Goal: Information Seeking & Learning: Learn about a topic

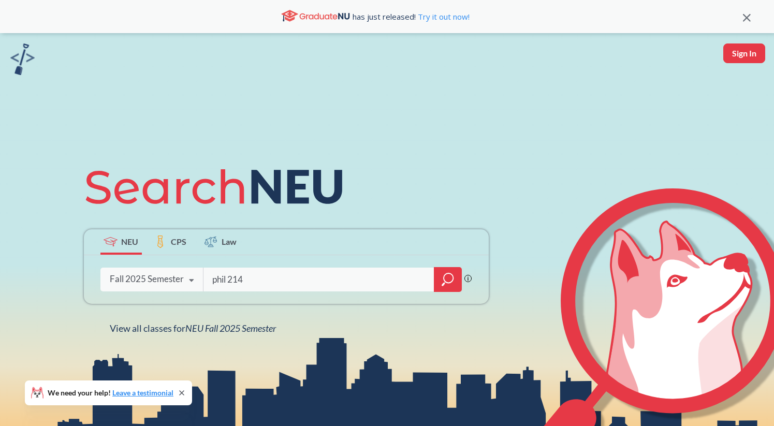
type input "phil 2143"
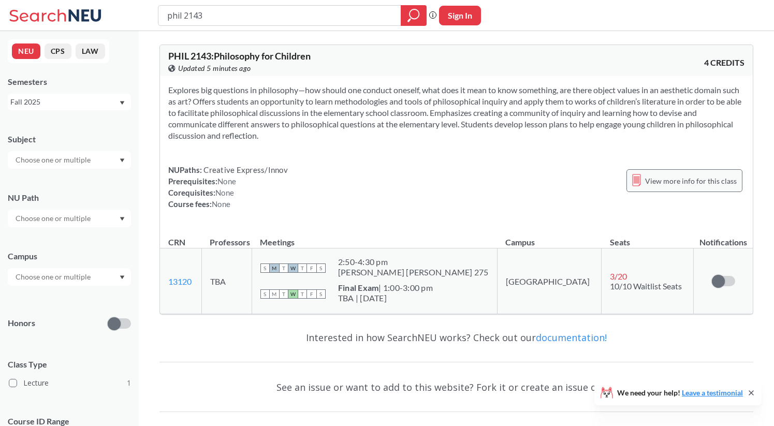
click at [674, 186] on span "View more info for this class" at bounding box center [691, 180] width 92 height 13
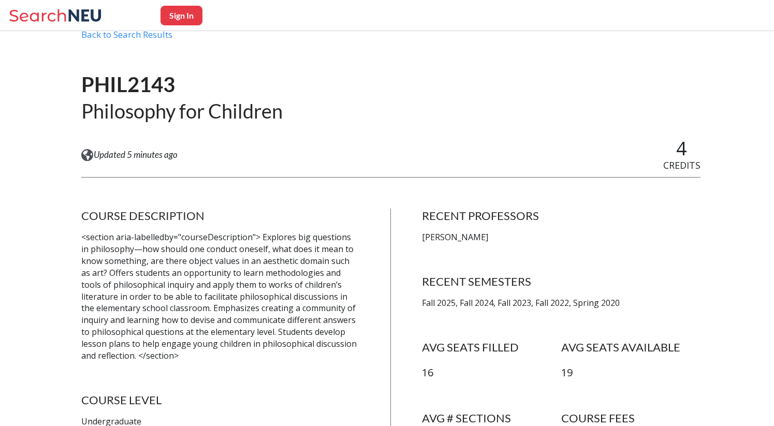
scroll to position [47, 0]
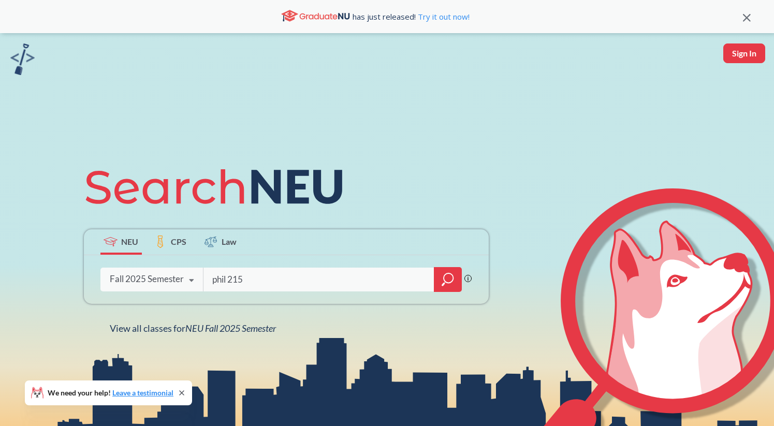
type input "phil 2155"
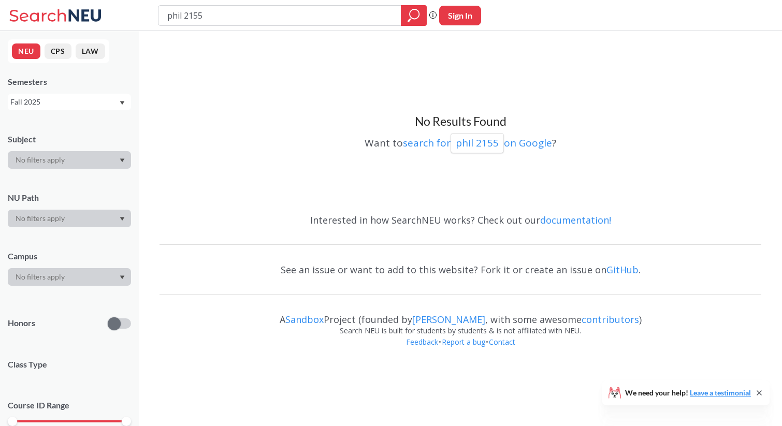
click at [60, 107] on div "Fall 2025" at bounding box center [64, 101] width 108 height 11
click at [71, 192] on div "Spring 2025" at bounding box center [71, 194] width 117 height 11
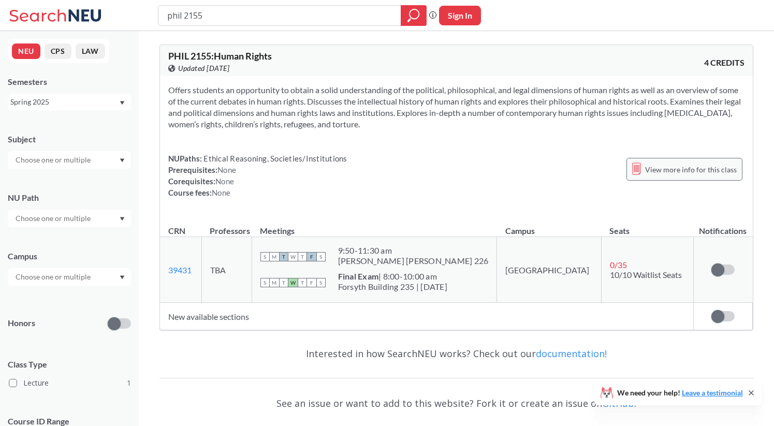
click at [654, 168] on span "View more info for this class" at bounding box center [691, 169] width 92 height 13
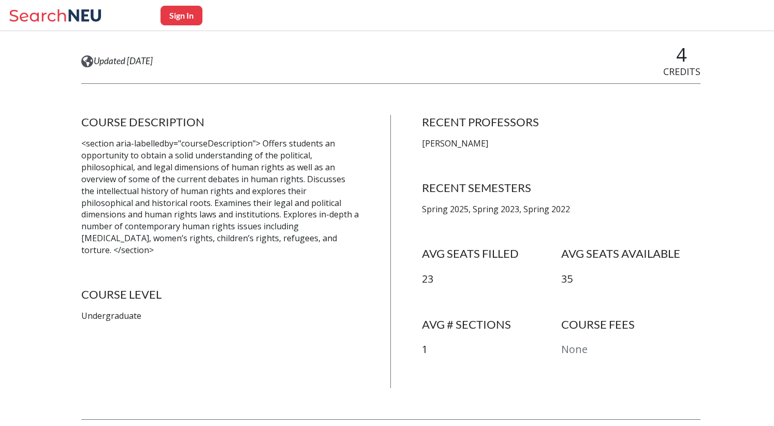
scroll to position [142, 0]
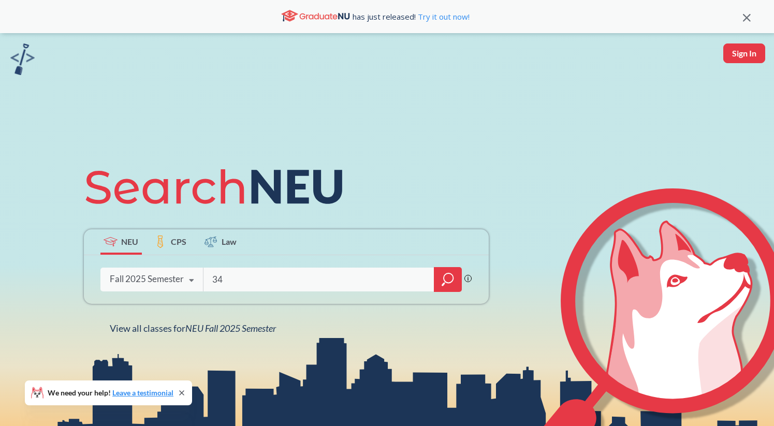
type input "3"
type input "4"
type input "poly 4918"
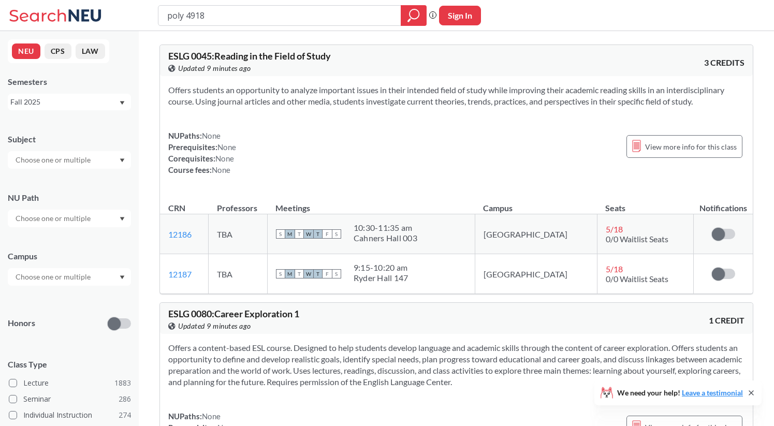
click at [187, 14] on input "poly 4918" at bounding box center [279, 16] width 227 height 18
type input "pols 4918"
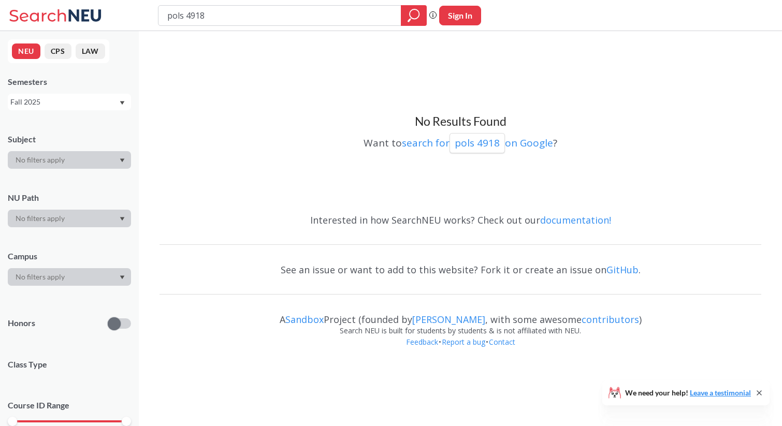
click at [91, 96] on div "Fall 2025" at bounding box center [69, 102] width 123 height 17
click at [90, 186] on div "Spring 2025" at bounding box center [69, 195] width 123 height 28
click at [90, 95] on div "Spring 2025" at bounding box center [69, 102] width 123 height 17
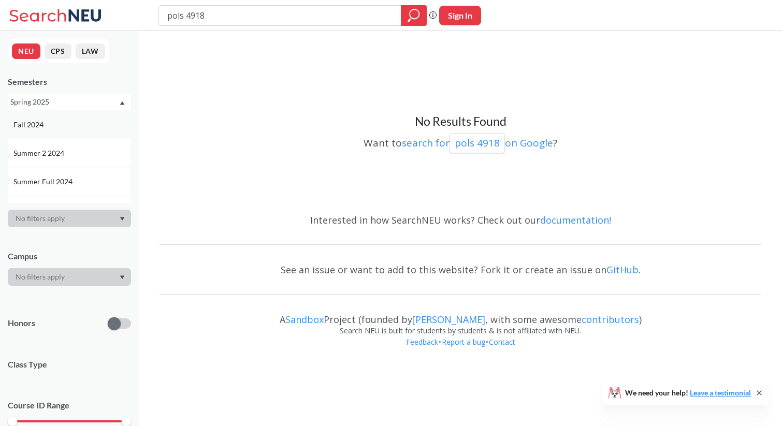
click at [78, 129] on div "Fall 2024" at bounding box center [71, 124] width 117 height 11
click at [77, 102] on div "Fall 2024" at bounding box center [64, 101] width 108 height 11
click at [68, 153] on div "Spring 2024" at bounding box center [71, 149] width 117 height 11
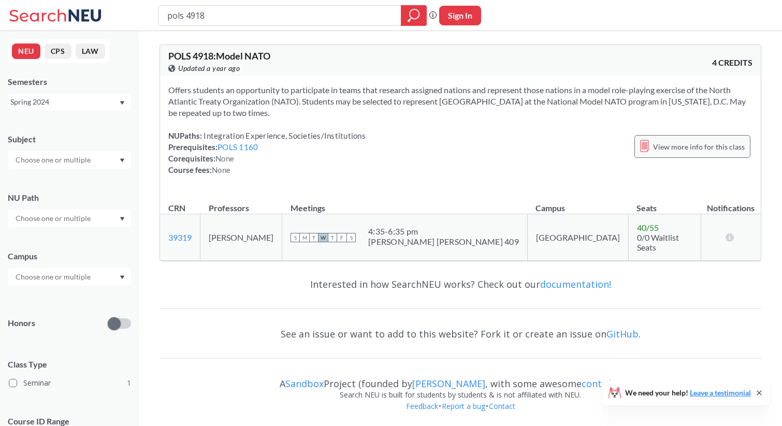
click at [710, 140] on div "View more info for this class" at bounding box center [692, 146] width 116 height 23
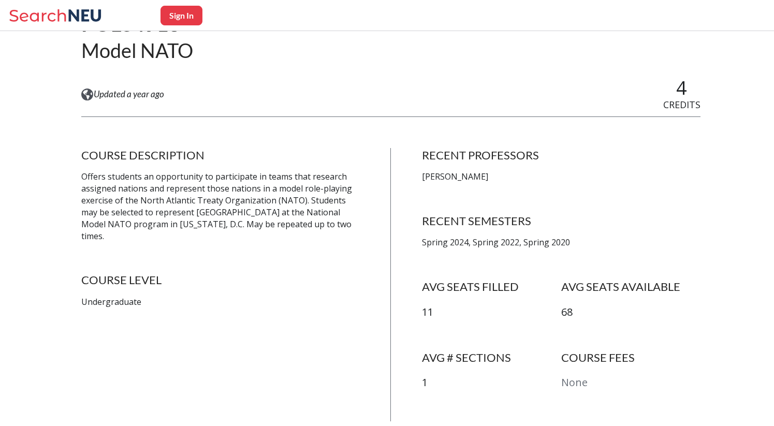
scroll to position [111, 0]
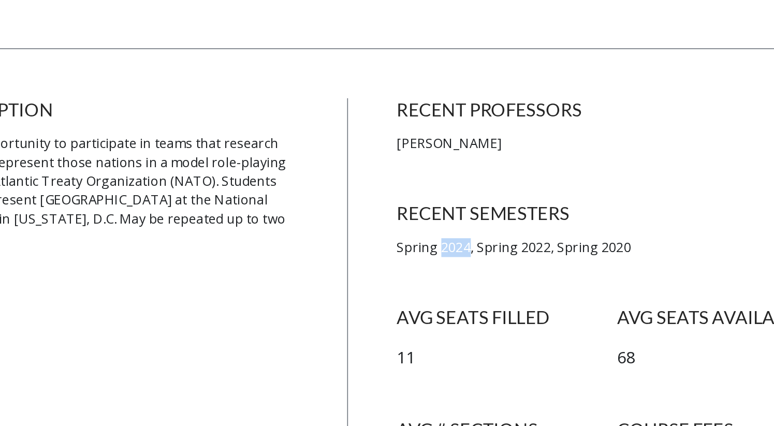
drag, startPoint x: 454, startPoint y: 242, endPoint x: 470, endPoint y: 243, distance: 16.1
click at [470, 243] on p "Spring 2024, Spring 2022, Spring 2020" at bounding box center [561, 240] width 278 height 12
click at [444, 243] on p "Spring 2024, Spring 2022, Spring 2020" at bounding box center [561, 240] width 278 height 12
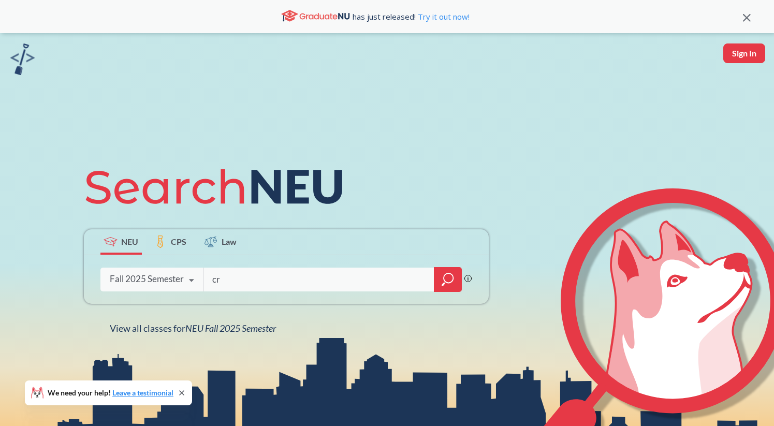
type input "c"
type input "[PERSON_NAME] 1500"
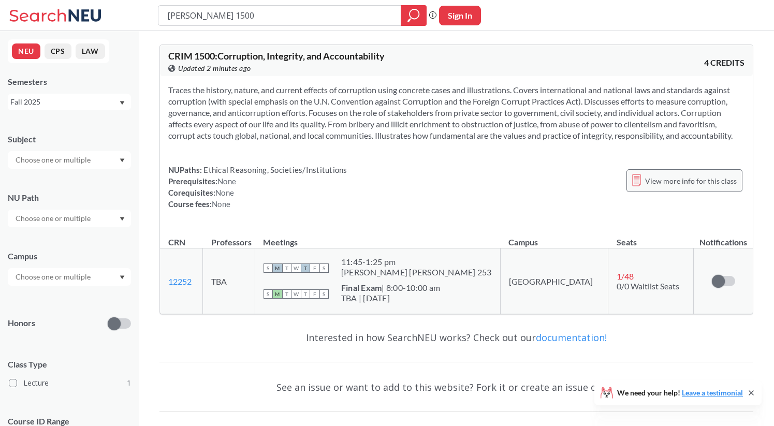
click at [654, 181] on span "View more info for this class" at bounding box center [691, 180] width 92 height 13
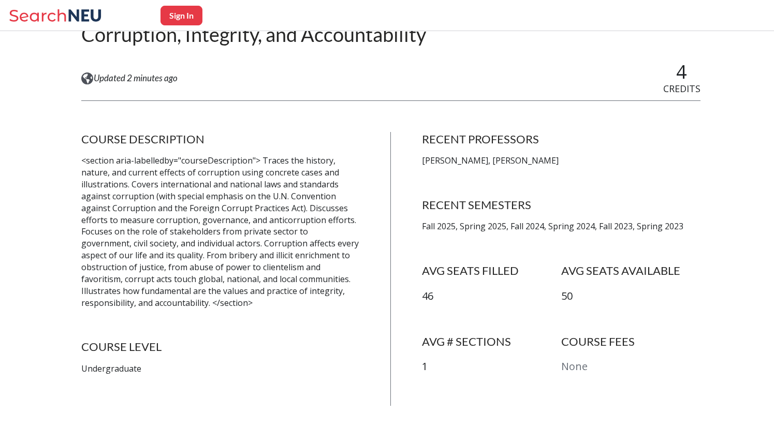
scroll to position [137, 0]
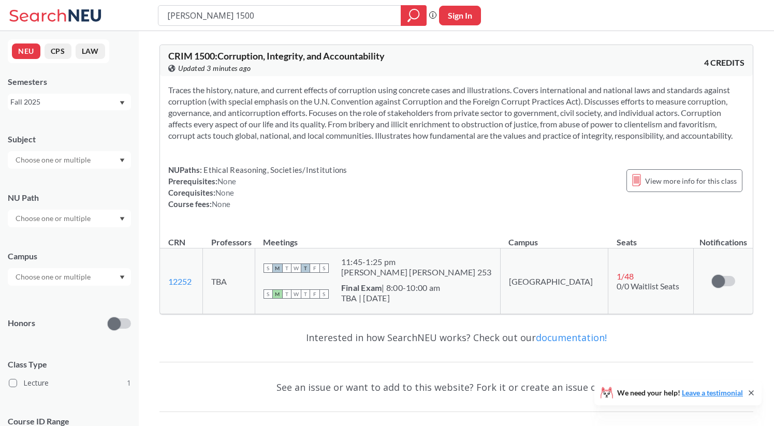
drag, startPoint x: 206, startPoint y: 19, endPoint x: 88, endPoint y: 16, distance: 117.5
click at [88, 17] on div "crim 1500 Phrase search guarantees the exact search appears in the results. Ex.…" at bounding box center [387, 15] width 774 height 31
type input "econ 1116"
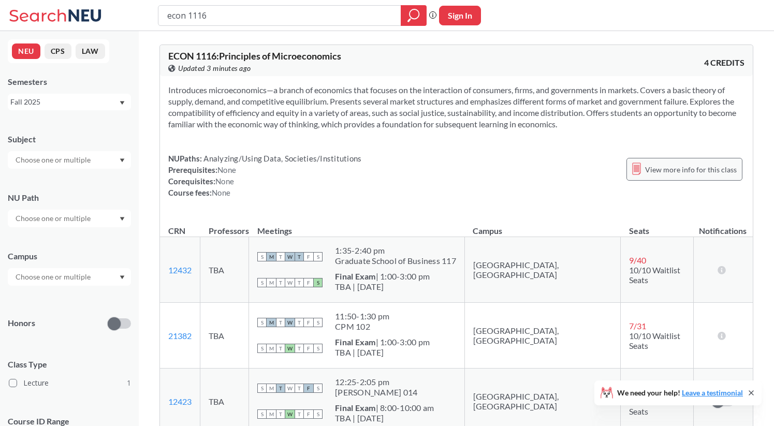
click at [683, 177] on div "View more info for this class" at bounding box center [684, 169] width 116 height 23
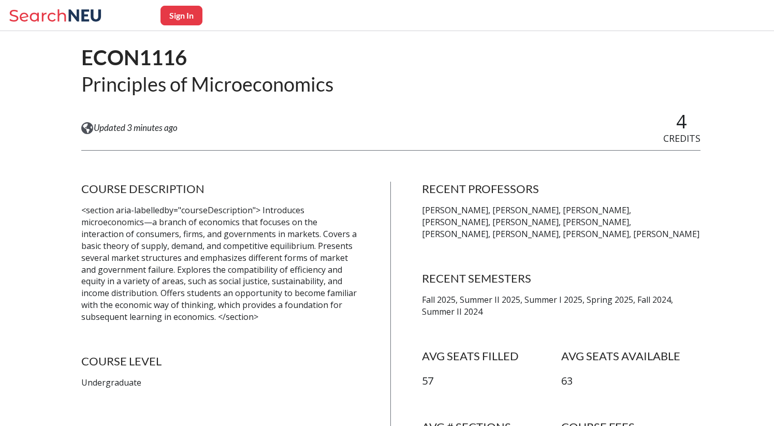
scroll to position [79, 0]
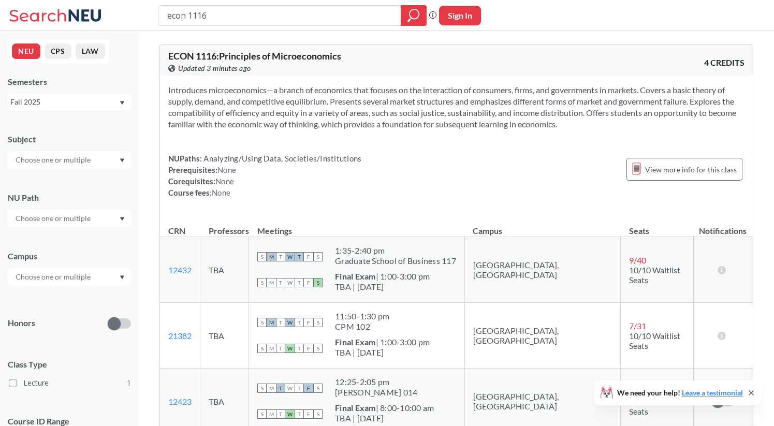
drag, startPoint x: 259, startPoint y: 10, endPoint x: 46, endPoint y: 10, distance: 213.8
click at [47, 10] on div "econ 1116 Phrase search guarantees the exact search appears in the results. Ex.…" at bounding box center [387, 15] width 774 height 31
type input "artd 2262"
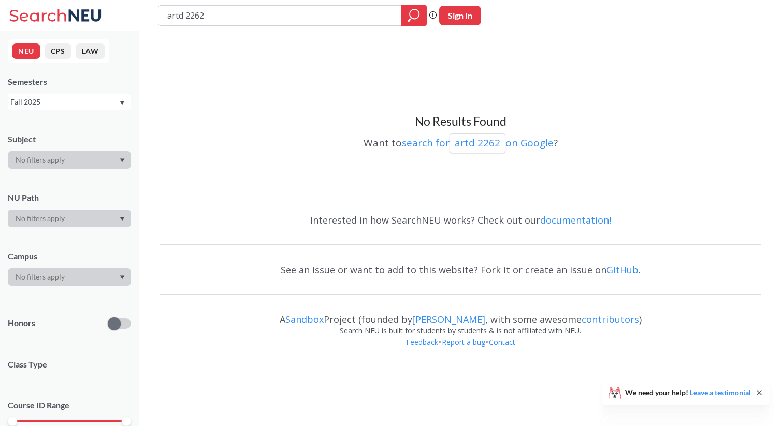
click at [104, 108] on div "Fall 2025" at bounding box center [69, 102] width 123 height 17
click at [97, 156] on div "Spring 2025" at bounding box center [69, 162] width 123 height 28
click at [96, 103] on div "Spring 2025" at bounding box center [64, 101] width 108 height 11
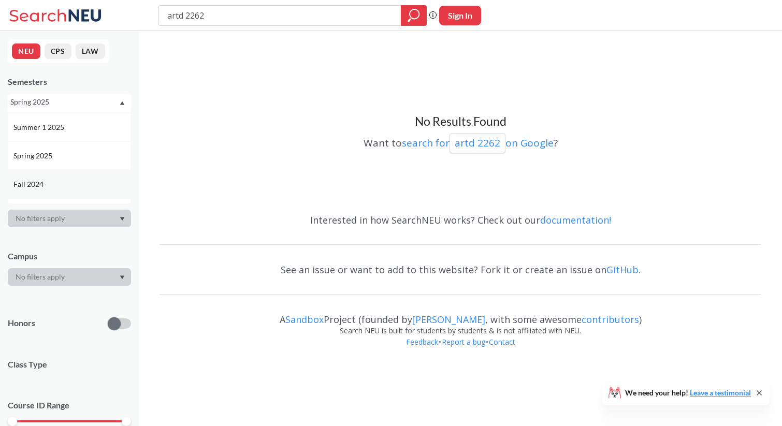
click at [86, 177] on div "Fall 2024" at bounding box center [69, 184] width 123 height 28
click at [182, 18] on input "artd 2262" at bounding box center [279, 16] width 227 height 18
type input "artg 2262"
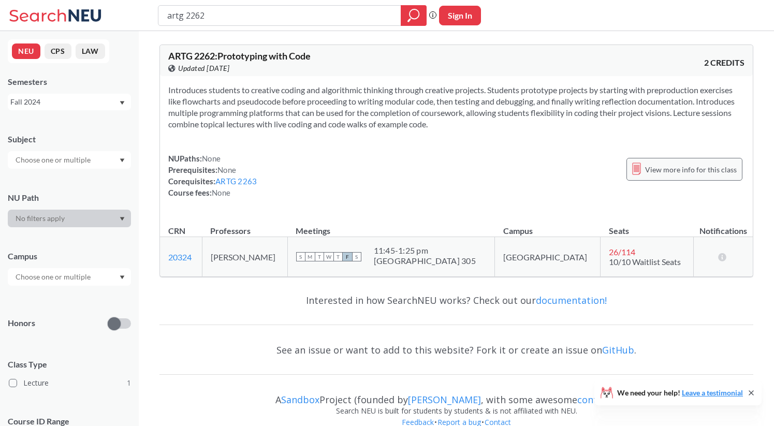
click at [704, 170] on span "View more info for this class" at bounding box center [691, 169] width 92 height 13
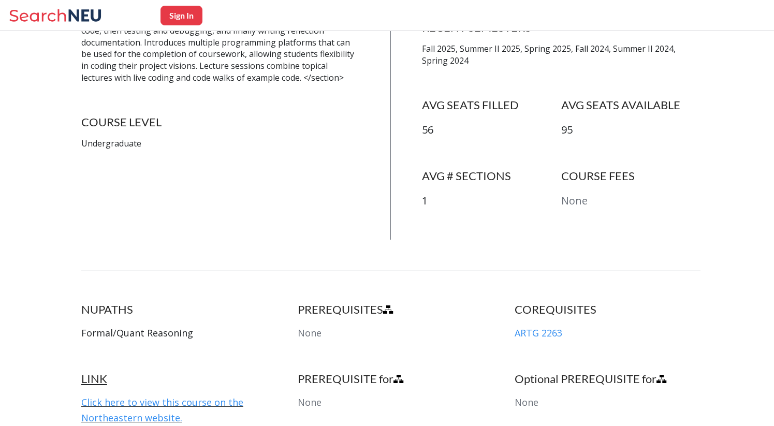
scroll to position [313, 0]
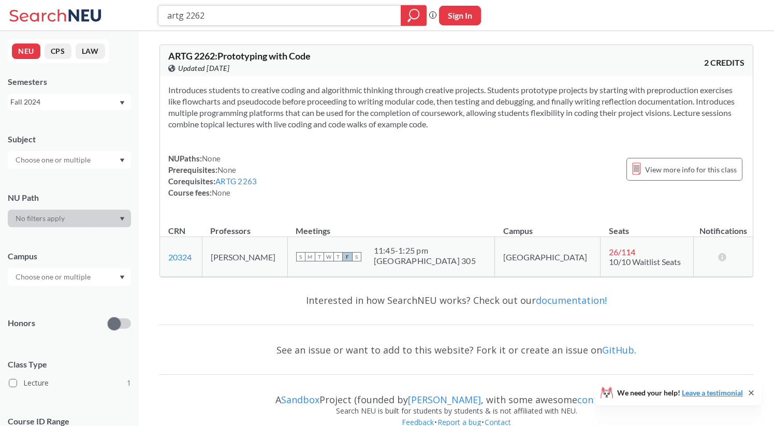
drag, startPoint x: 210, startPoint y: 19, endPoint x: 66, endPoint y: 19, distance: 143.9
click at [67, 19] on div "artg 2262 Phrase search guarantees the exact search appears in the results. Ex.…" at bounding box center [387, 15] width 774 height 31
type input "pols 3307"
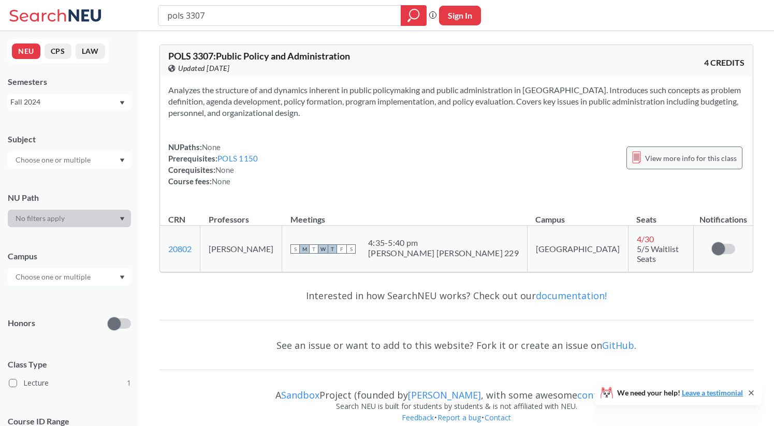
click at [699, 161] on span "View more info for this class" at bounding box center [691, 158] width 92 height 13
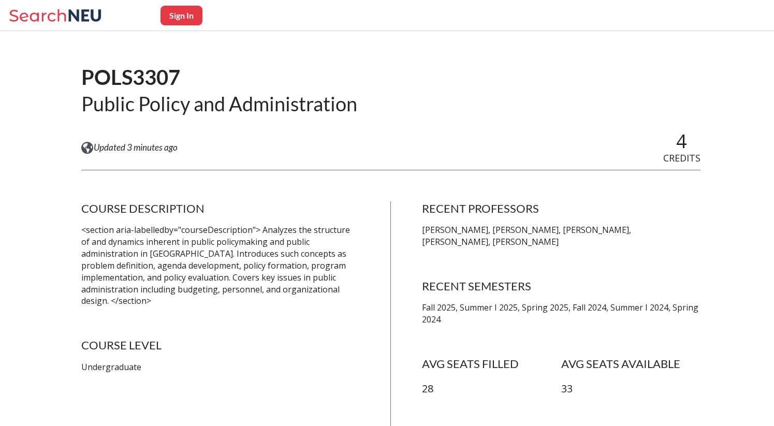
scroll to position [75, 0]
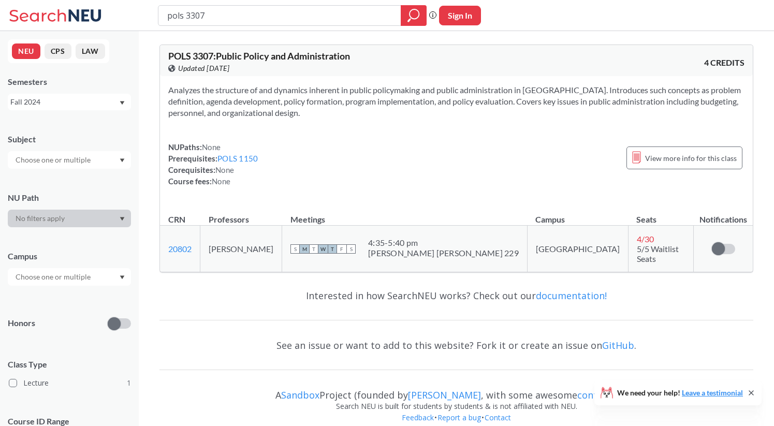
drag, startPoint x: 278, startPoint y: 15, endPoint x: 163, endPoint y: 10, distance: 115.0
click at [164, 13] on div "pols 3307" at bounding box center [292, 15] width 269 height 21
type input "phil 1112"
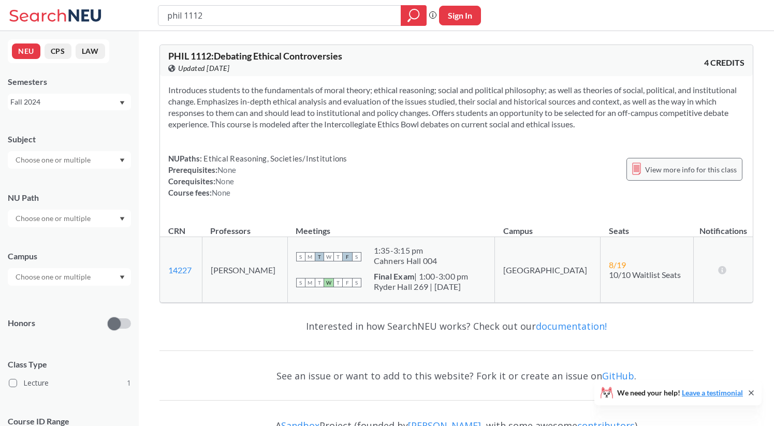
click at [699, 162] on div "View more info for this class" at bounding box center [684, 169] width 116 height 23
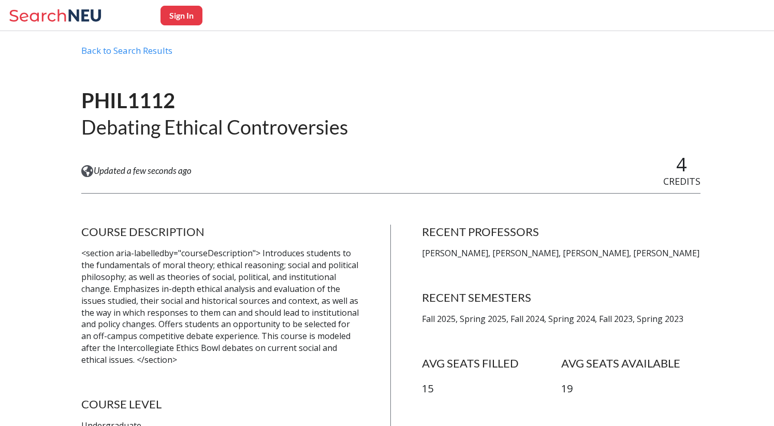
scroll to position [34, 0]
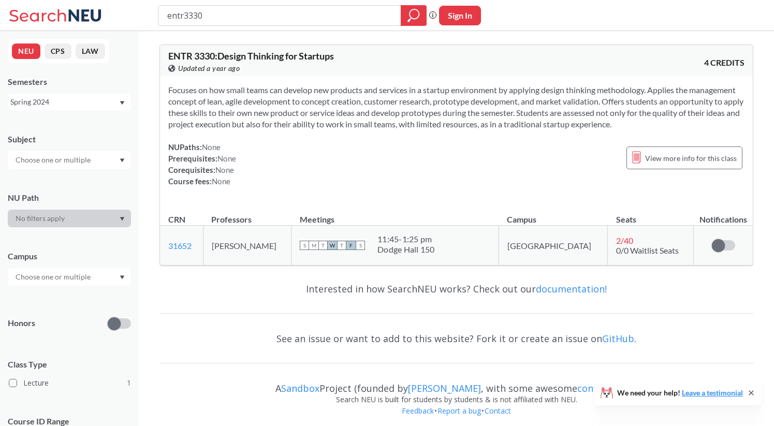
click at [107, 105] on div "Spring 2024" at bounding box center [64, 101] width 108 height 11
click at [99, 122] on div "Fall 2025" at bounding box center [71, 124] width 117 height 11
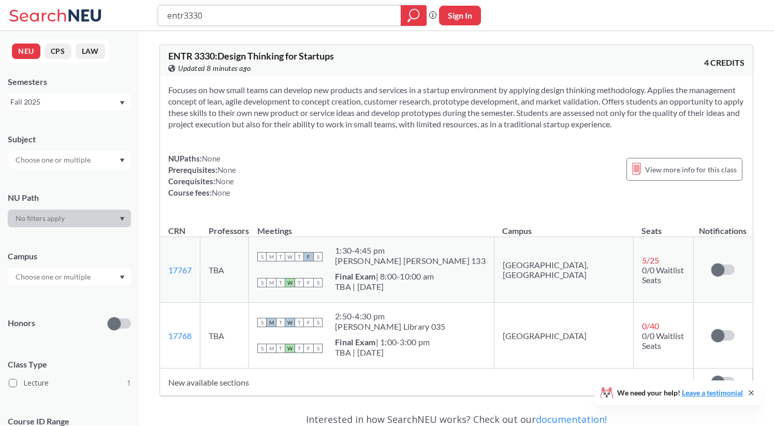
drag, startPoint x: 339, startPoint y: 18, endPoint x: 93, endPoint y: 3, distance: 246.4
click at [94, 4] on div "entr3330 Phrase search guarantees the exact search appears in the results. Ex. …" at bounding box center [387, 15] width 774 height 31
type input "engl 2330"
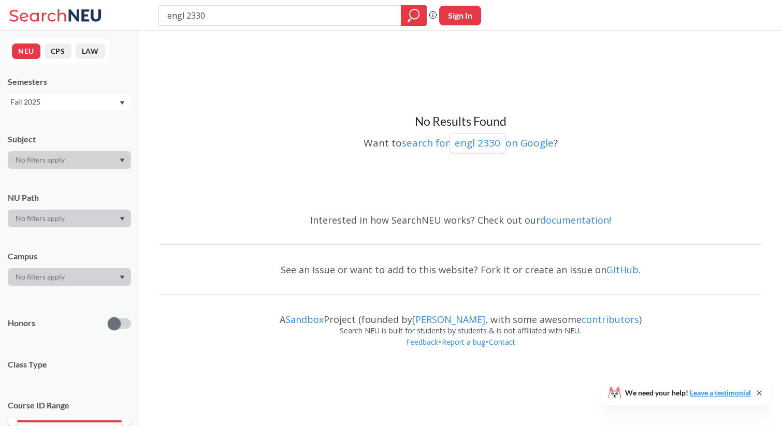
click at [68, 104] on div "Fall 2025" at bounding box center [64, 101] width 108 height 11
drag, startPoint x: 66, startPoint y: 178, endPoint x: 66, endPoint y: 156, distance: 21.7
click at [66, 178] on div "Spring 2025" at bounding box center [69, 184] width 123 height 28
click at [64, 105] on div "Spring 2025" at bounding box center [64, 101] width 108 height 11
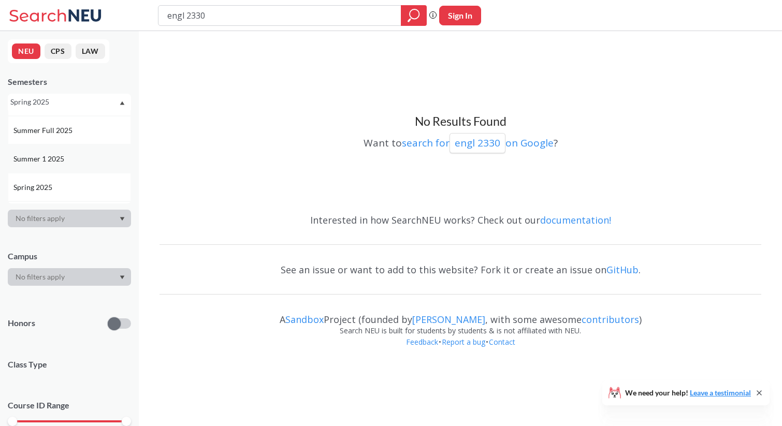
scroll to position [98, 0]
click at [65, 175] on div "Fall 2024" at bounding box center [69, 168] width 123 height 28
click at [77, 101] on div "Fall 2024" at bounding box center [64, 101] width 108 height 11
click at [68, 150] on div "Summer 2 2024" at bounding box center [69, 140] width 123 height 28
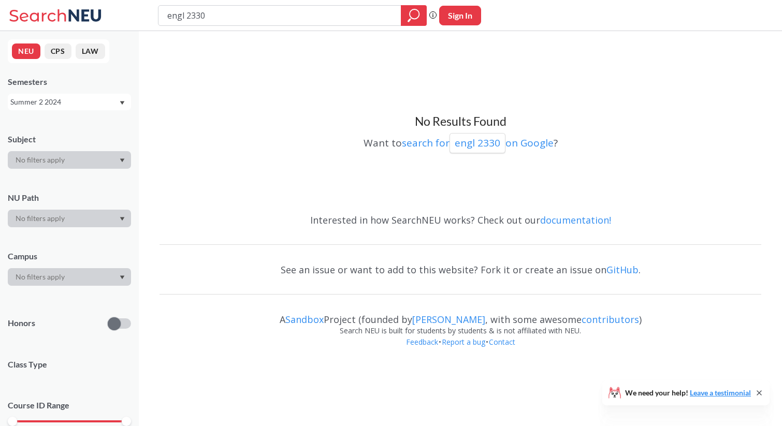
click at [75, 113] on div "NEU CPS LAW Semesters Summer 2 2024 Subject NU Path Campus Honors Class Type Co…" at bounding box center [69, 228] width 139 height 395
click at [75, 102] on div "Summer 2 2024" at bounding box center [64, 101] width 108 height 11
click at [72, 150] on div "Fall 2023" at bounding box center [71, 154] width 117 height 11
click at [93, 94] on div "Fall 2023" at bounding box center [69, 102] width 123 height 17
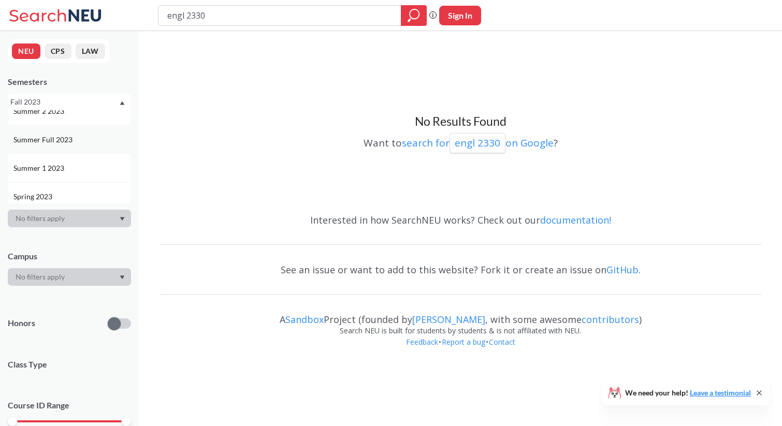
scroll to position [327, 0]
click at [92, 191] on div "Spring 2023" at bounding box center [71, 196] width 117 height 11
click at [224, 21] on input "engl 2330" at bounding box center [279, 16] width 227 height 18
type input "engl 2650"
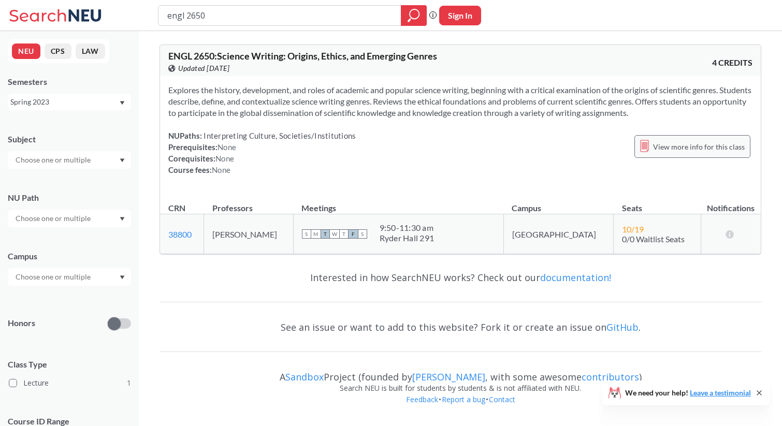
click at [697, 154] on div "View more info for this class" at bounding box center [692, 146] width 116 height 23
drag, startPoint x: 229, startPoint y: 18, endPoint x: 0, endPoint y: 18, distance: 228.8
click at [0, 18] on div "engl 2650 Phrase search guarantees the exact search appears in the results. Ex.…" at bounding box center [391, 15] width 782 height 31
type input "arch 1310"
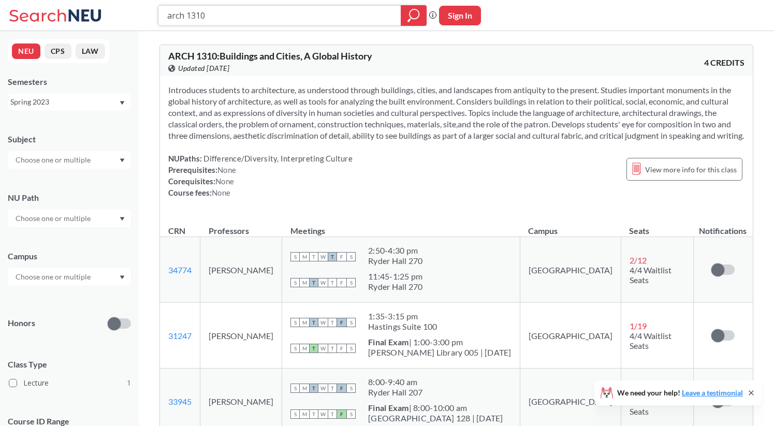
drag, startPoint x: 299, startPoint y: 17, endPoint x: 109, endPoint y: 9, distance: 189.6
click at [109, 9] on div "arch 1310 Phrase search guarantees the exact search appears in the results. Ex.…" at bounding box center [387, 15] width 774 height 31
type input "a"
type input "larc 2430"
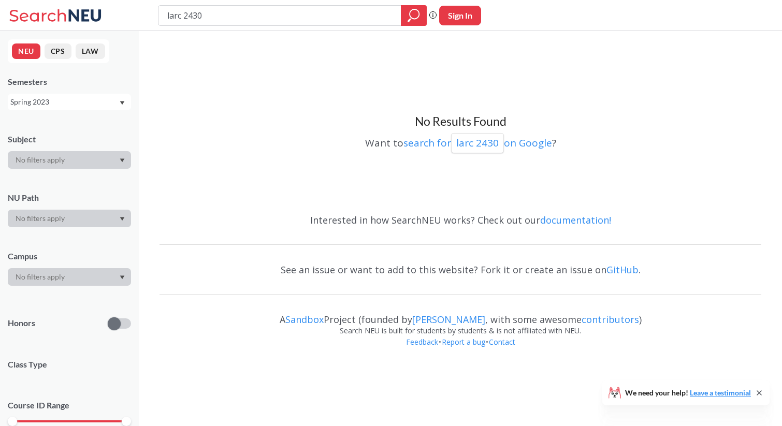
click at [62, 105] on div "Spring 2023" at bounding box center [64, 101] width 108 height 11
click at [104, 129] on div "Fall 2025" at bounding box center [71, 124] width 117 height 11
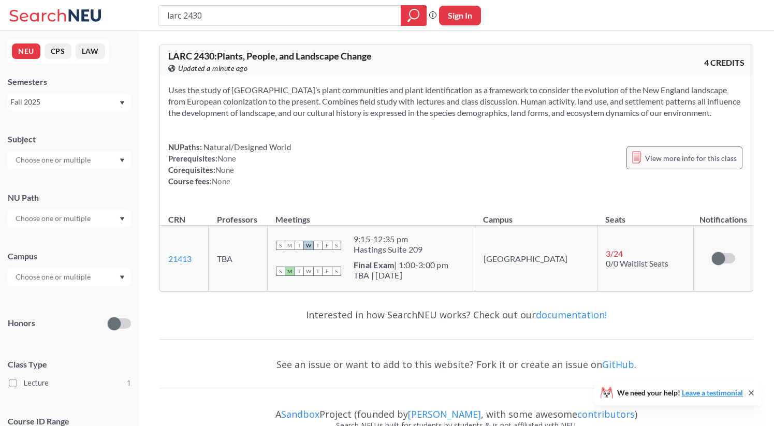
click at [644, 157] on div "View more info for this class" at bounding box center [684, 157] width 116 height 23
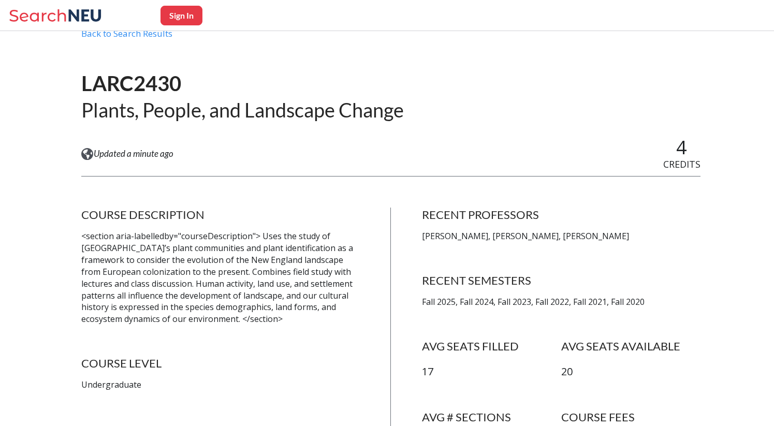
scroll to position [51, 0]
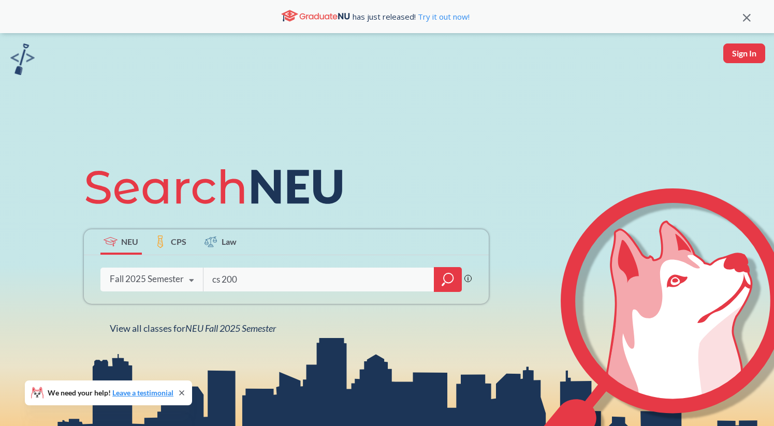
type input "cs 2000"
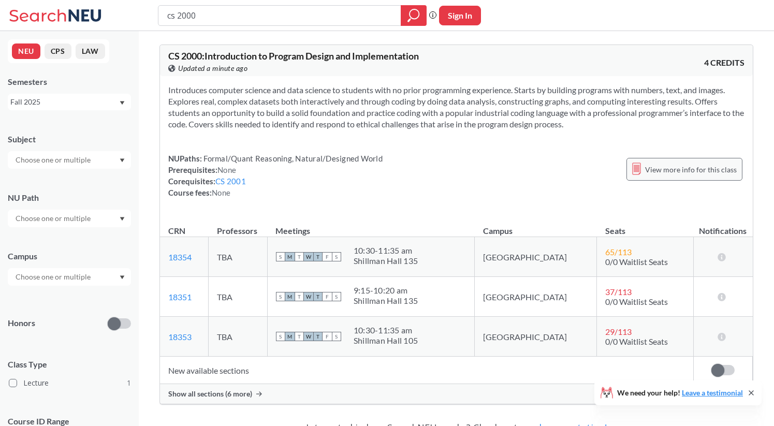
click at [662, 165] on span "View more info for this class" at bounding box center [691, 169] width 92 height 13
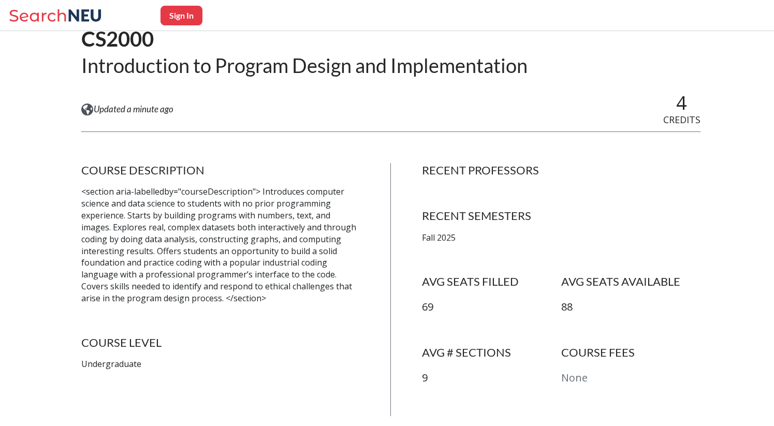
scroll to position [90, 0]
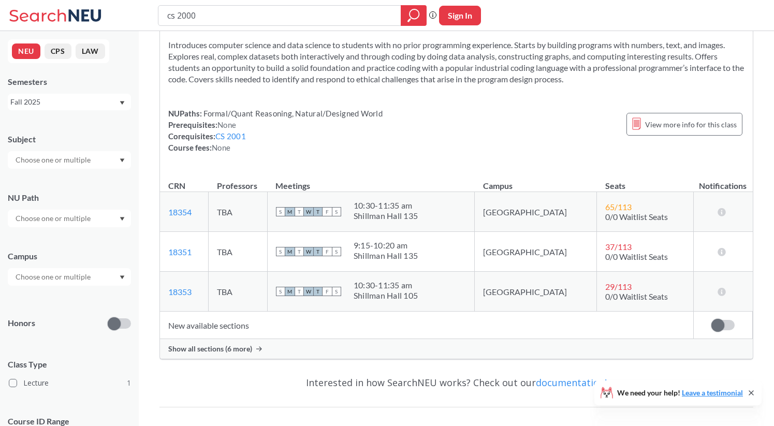
scroll to position [61, 0]
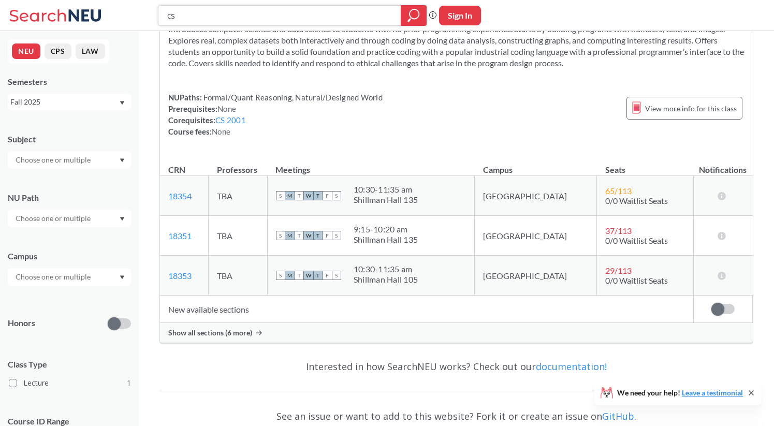
type input "c"
type input "ds 2500"
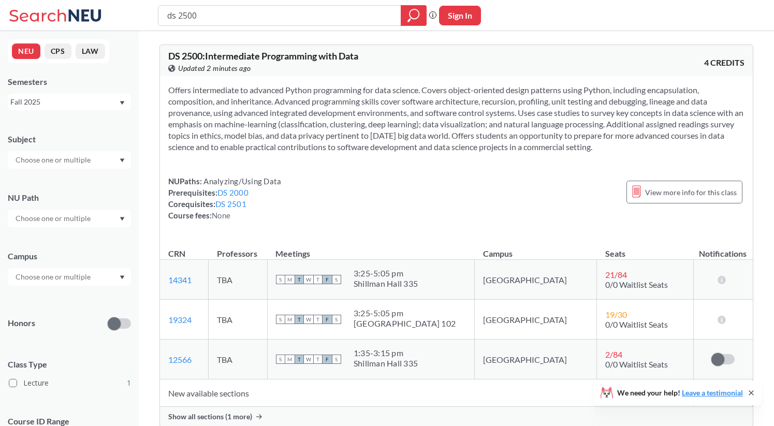
scroll to position [8, 0]
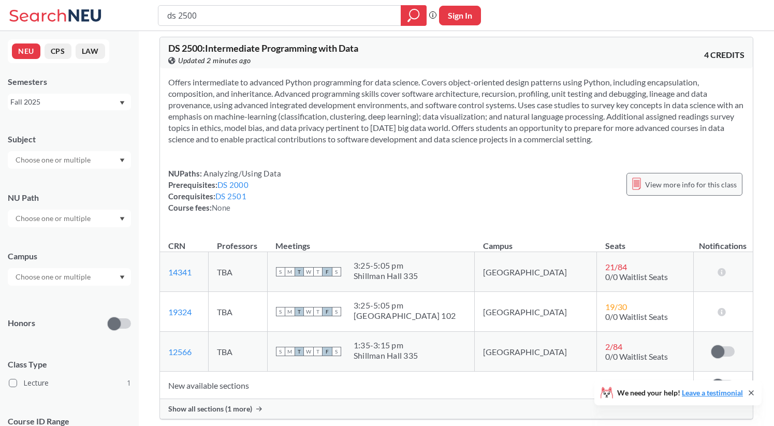
click at [692, 179] on span "View more info for this class" at bounding box center [691, 184] width 92 height 13
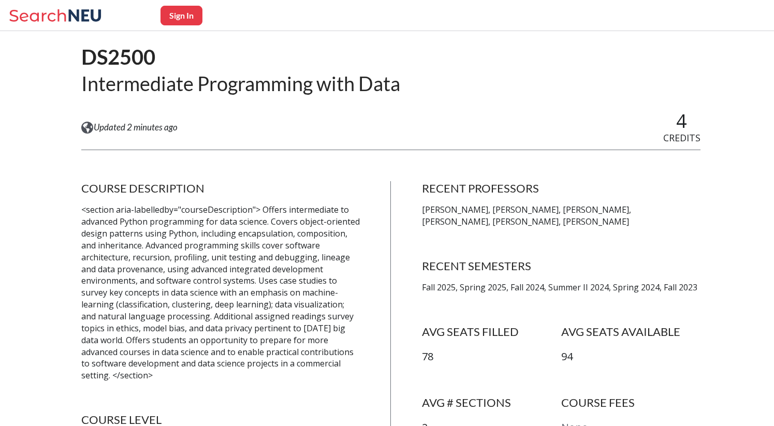
scroll to position [78, 0]
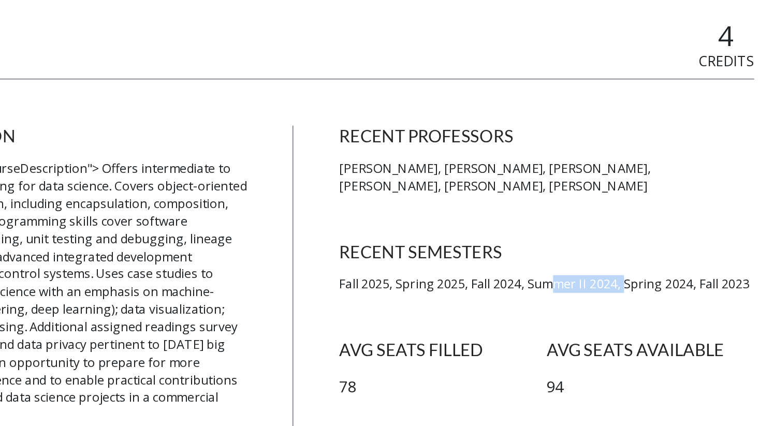
drag, startPoint x: 580, startPoint y: 287, endPoint x: 618, endPoint y: 287, distance: 37.3
click at [618, 287] on p "Fall 2025, Spring 2025, Fall 2024, Summer II 2024, Spring 2024, Fall 2023" at bounding box center [561, 286] width 278 height 12
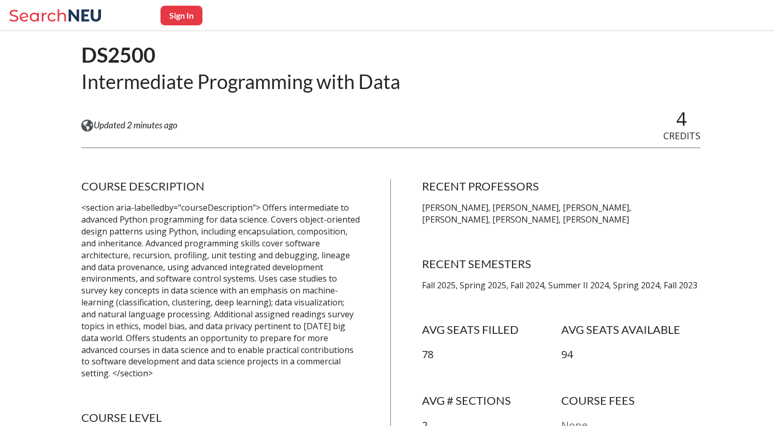
scroll to position [0, 0]
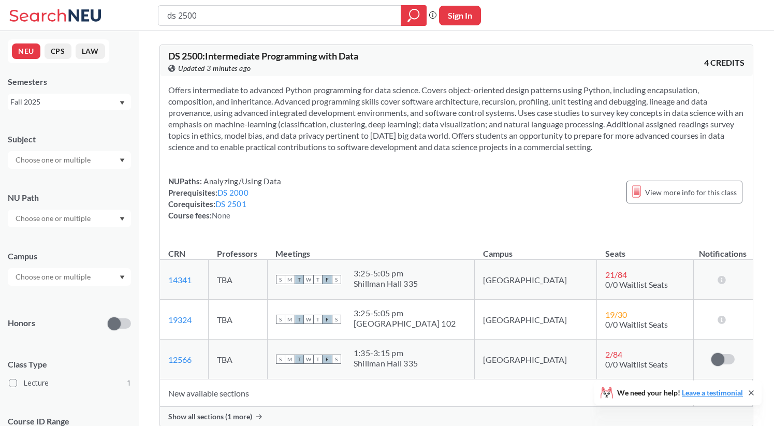
click at [187, 17] on input "ds 2500" at bounding box center [279, 16] width 227 height 18
type input "ds 3000"
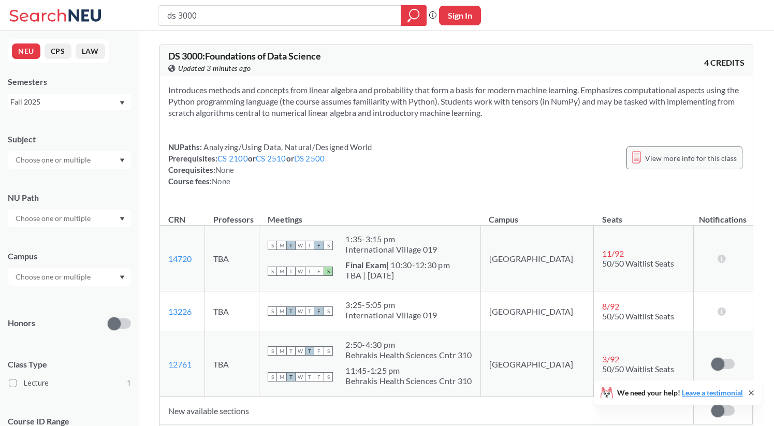
click at [651, 150] on div "View more info for this class" at bounding box center [684, 157] width 116 height 23
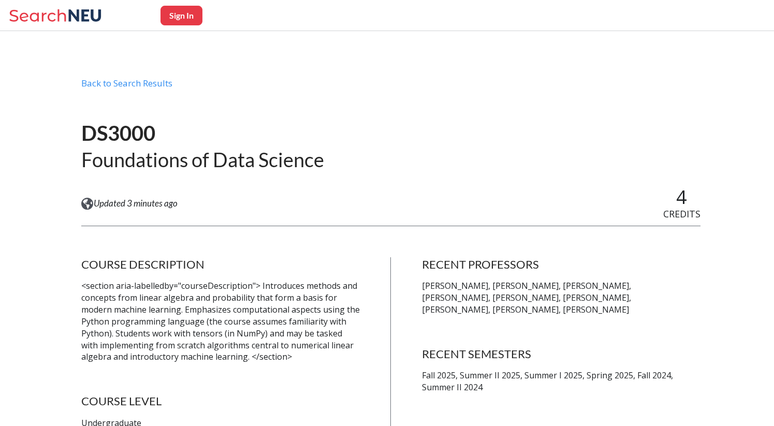
scroll to position [8, 0]
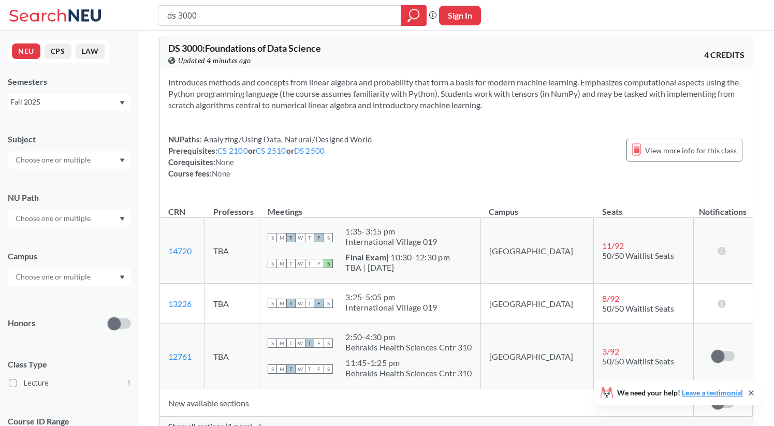
click at [287, 14] on input "ds 3000" at bounding box center [279, 16] width 227 height 18
type input "ds 2010"
